Goal: Task Accomplishment & Management: Manage account settings

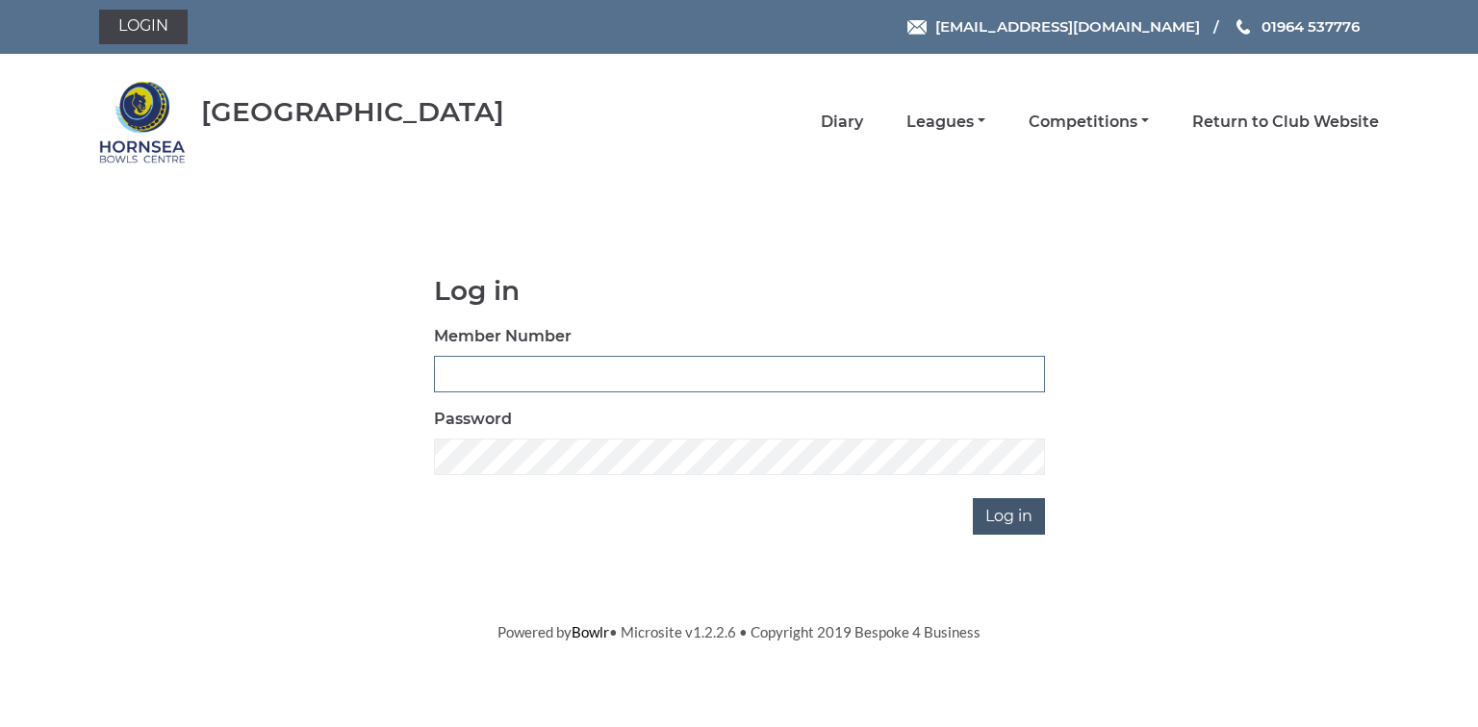
type input "0580"
click at [1012, 516] on input "Log in" at bounding box center [1009, 516] width 72 height 37
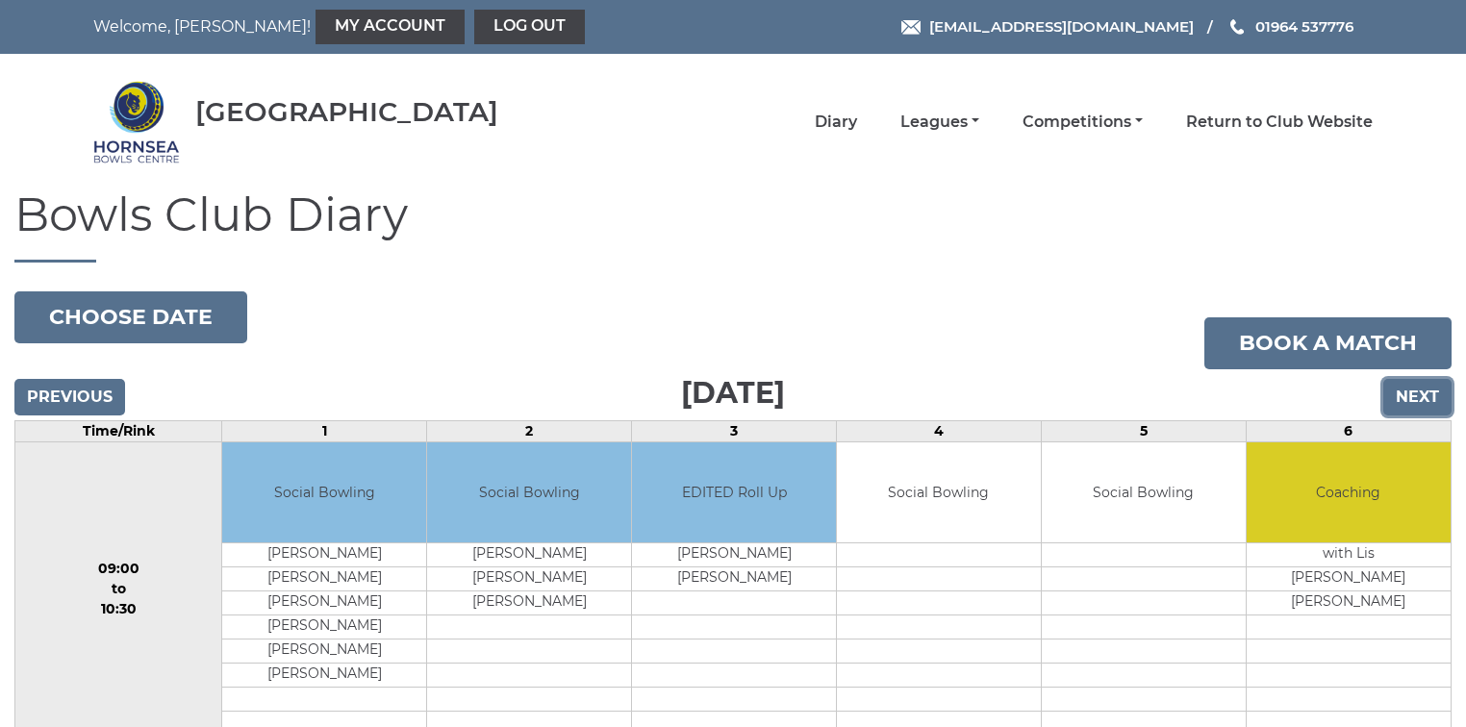
click at [1423, 396] on input "Next" at bounding box center [1418, 397] width 68 height 37
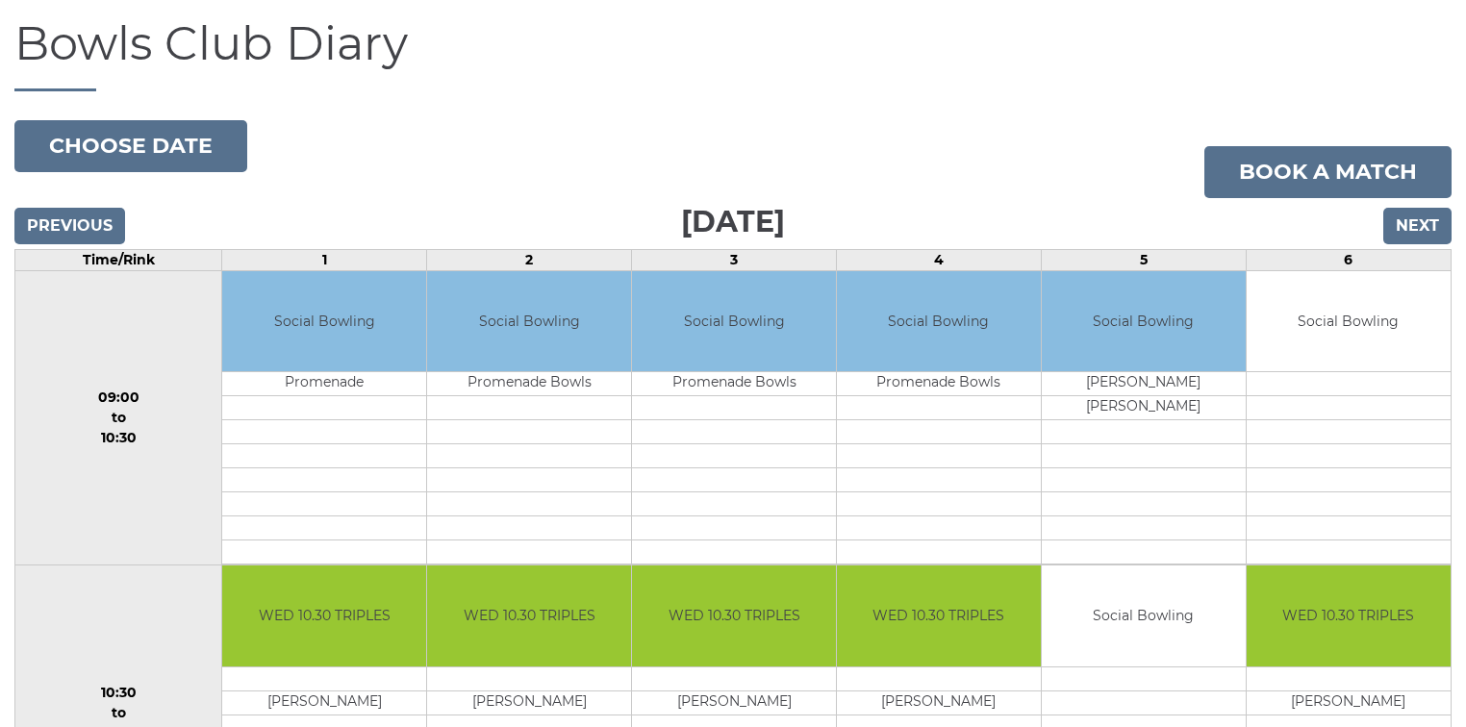
scroll to position [154, 0]
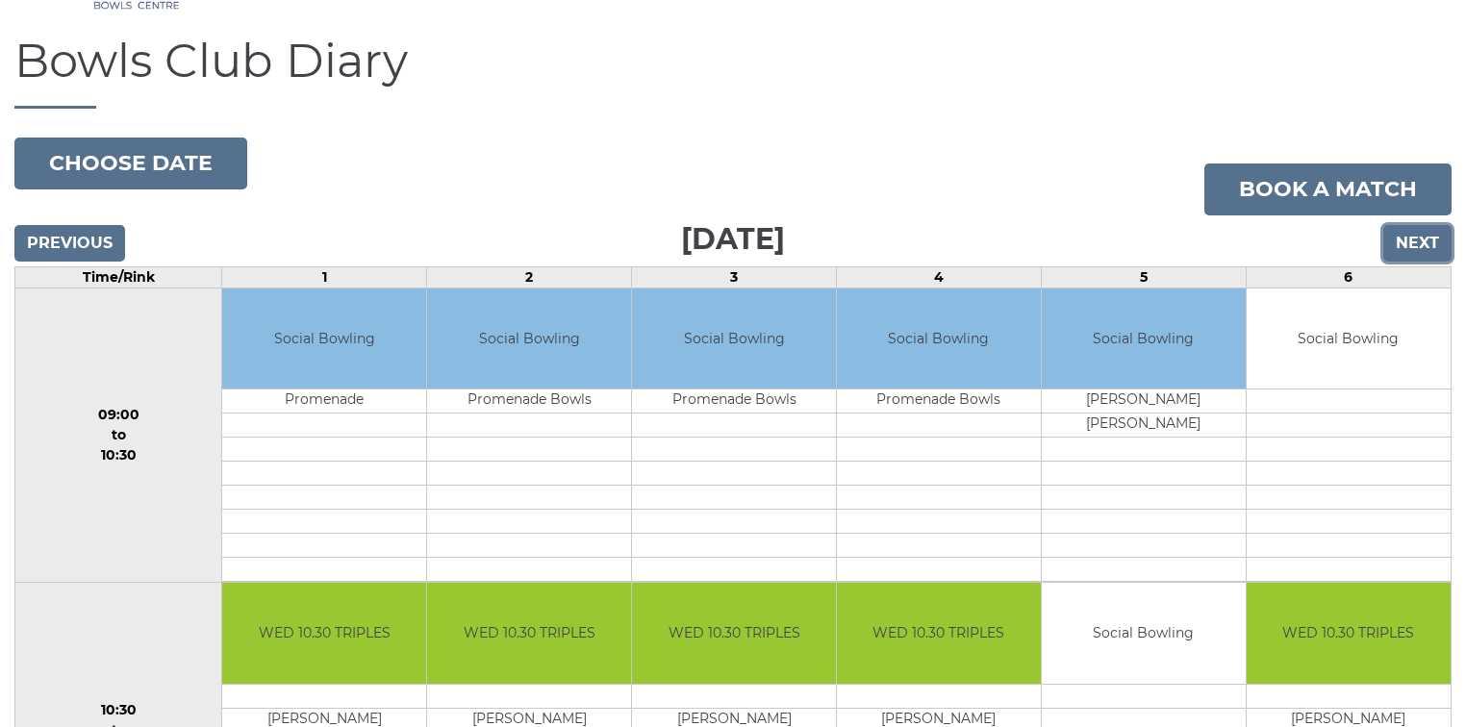
click at [1416, 240] on input "Next" at bounding box center [1418, 243] width 68 height 37
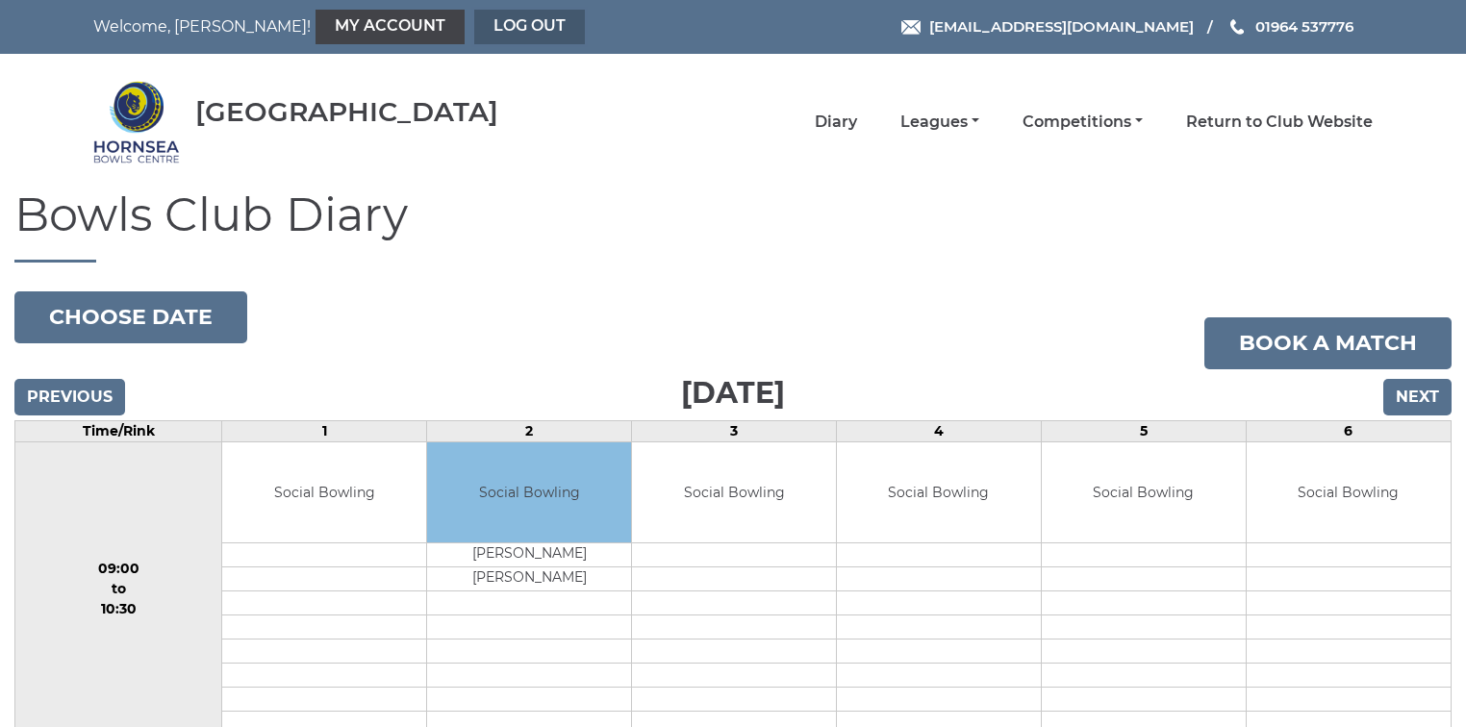
click at [474, 27] on link "Log out" at bounding box center [529, 27] width 111 height 35
